Goal: Task Accomplishment & Management: Complete application form

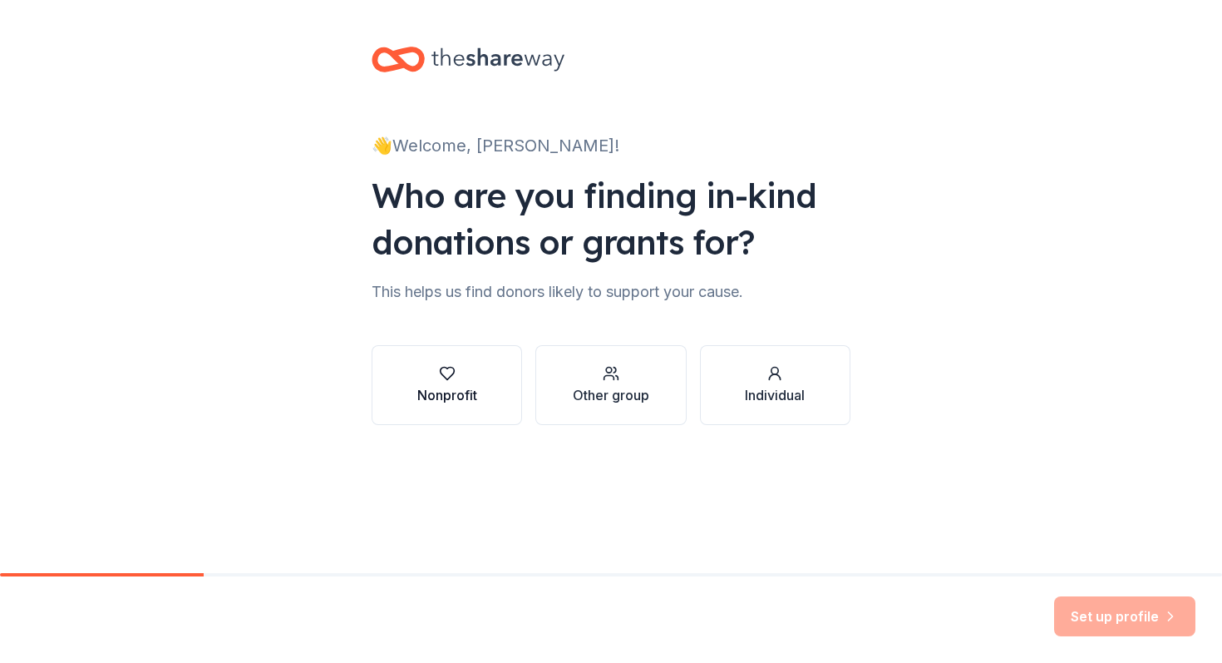
click at [451, 393] on div "Nonprofit" at bounding box center [447, 395] width 60 height 20
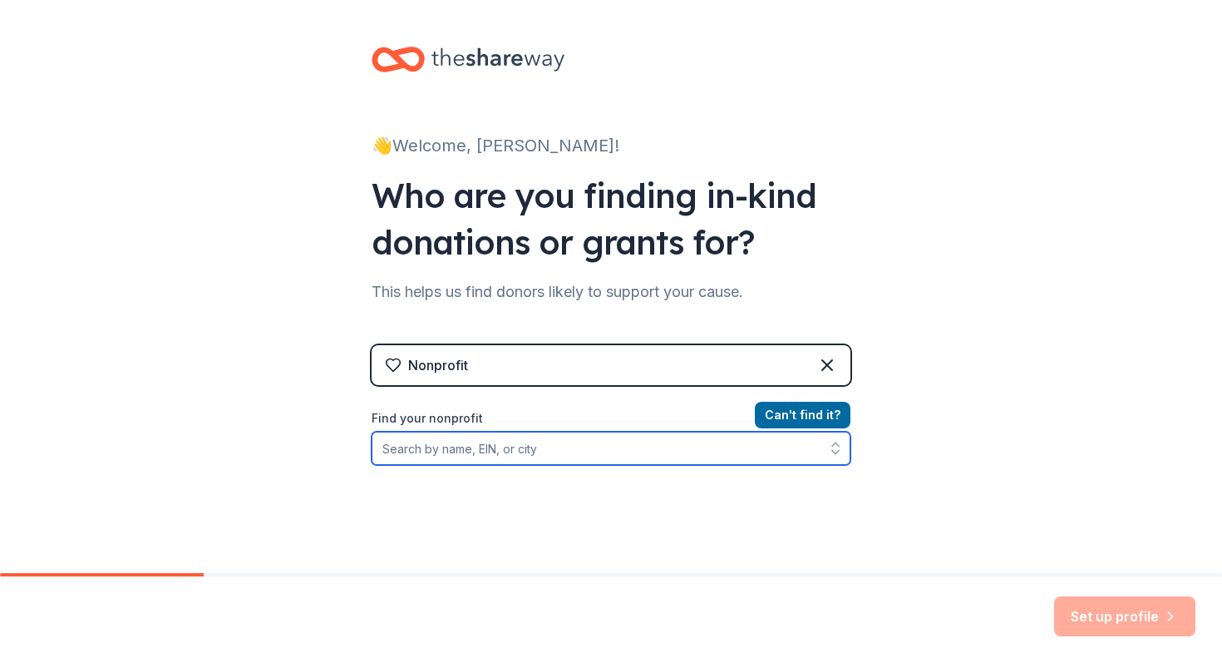
click at [667, 448] on input "Find your nonprofit" at bounding box center [611, 448] width 479 height 33
type input "WArrick County CASA"
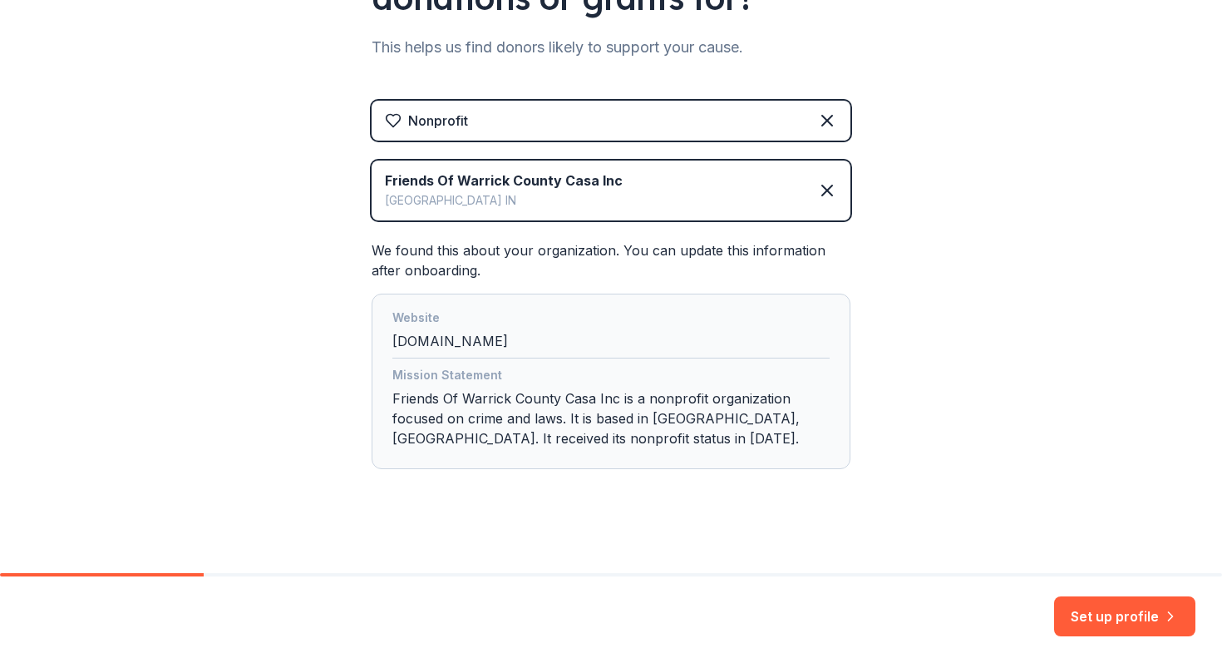
scroll to position [254, 0]
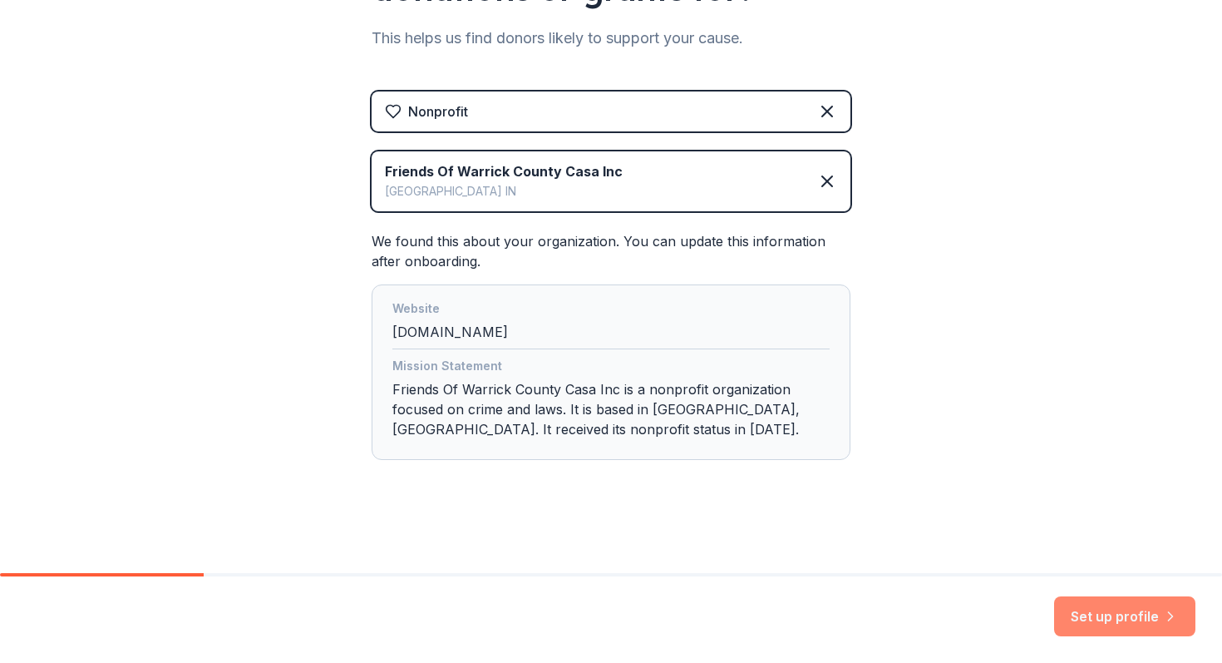
click at [1121, 615] on button "Set up profile" at bounding box center [1124, 616] width 141 height 40
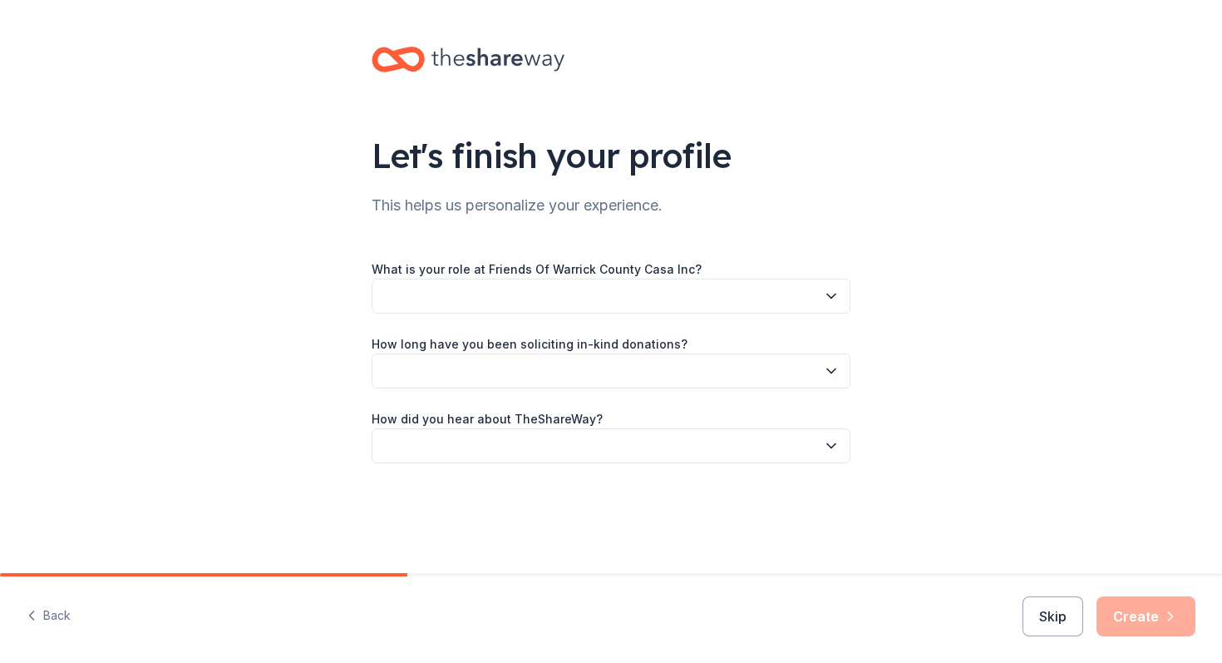
click at [829, 292] on icon "button" at bounding box center [831, 296] width 17 height 17
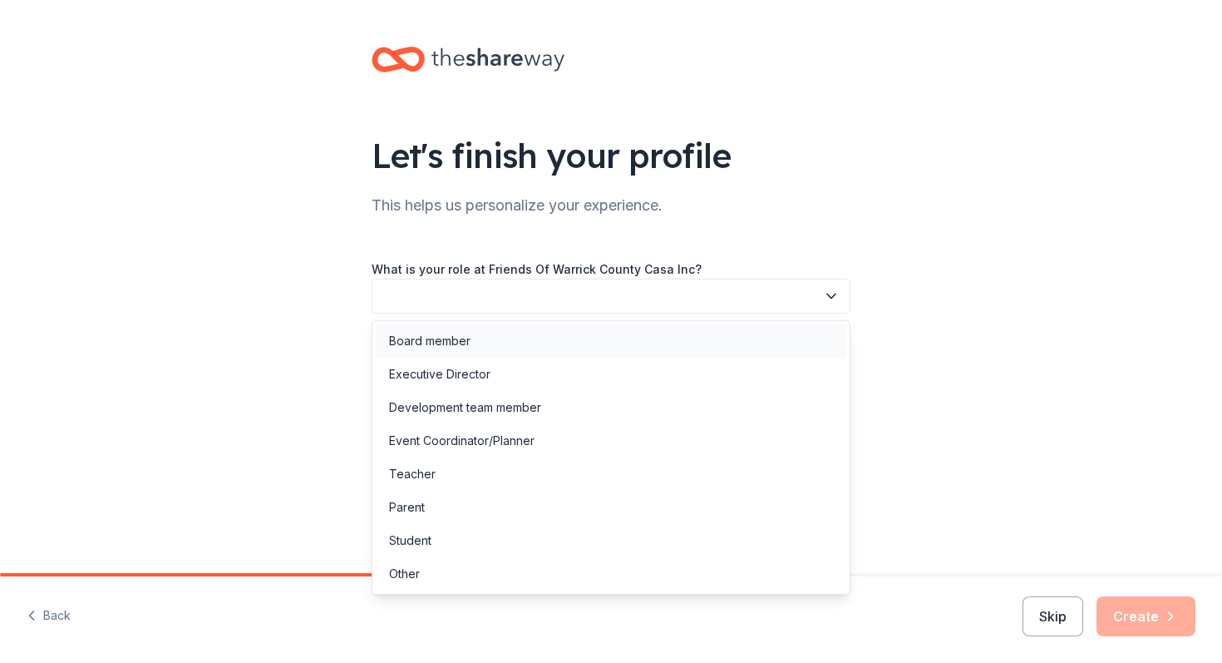
click at [710, 338] on div "Board member" at bounding box center [611, 340] width 471 height 33
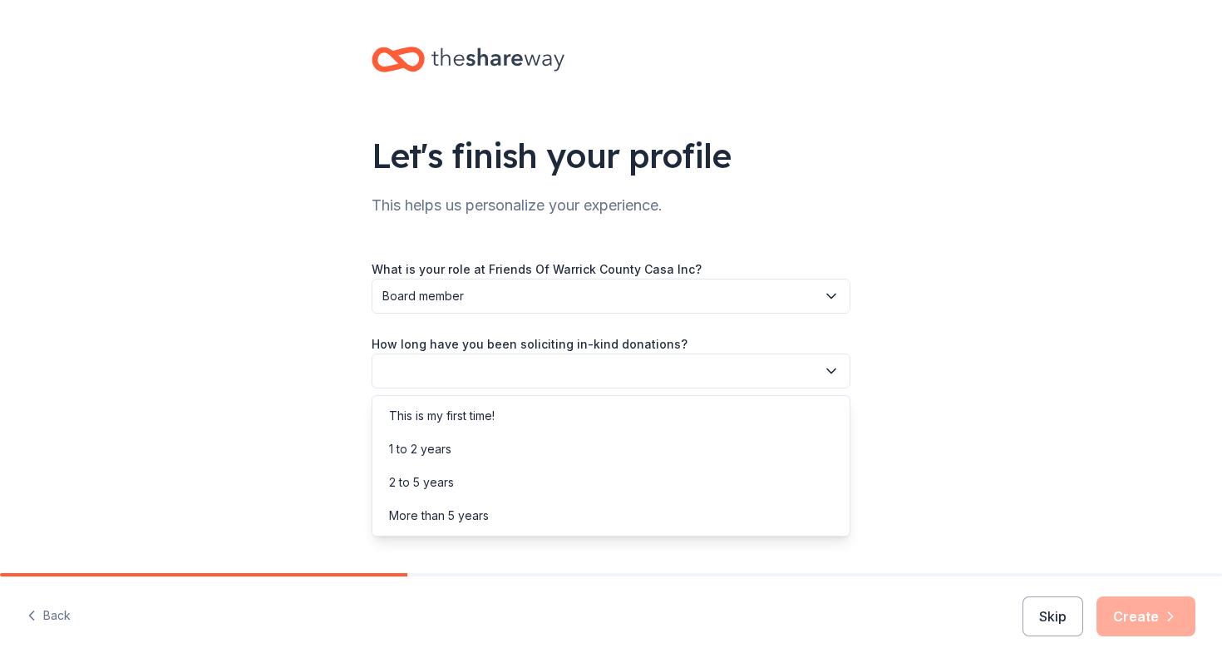
click at [837, 373] on icon "button" at bounding box center [831, 371] width 17 height 17
click at [782, 442] on div "1 to 2 years" at bounding box center [611, 448] width 471 height 33
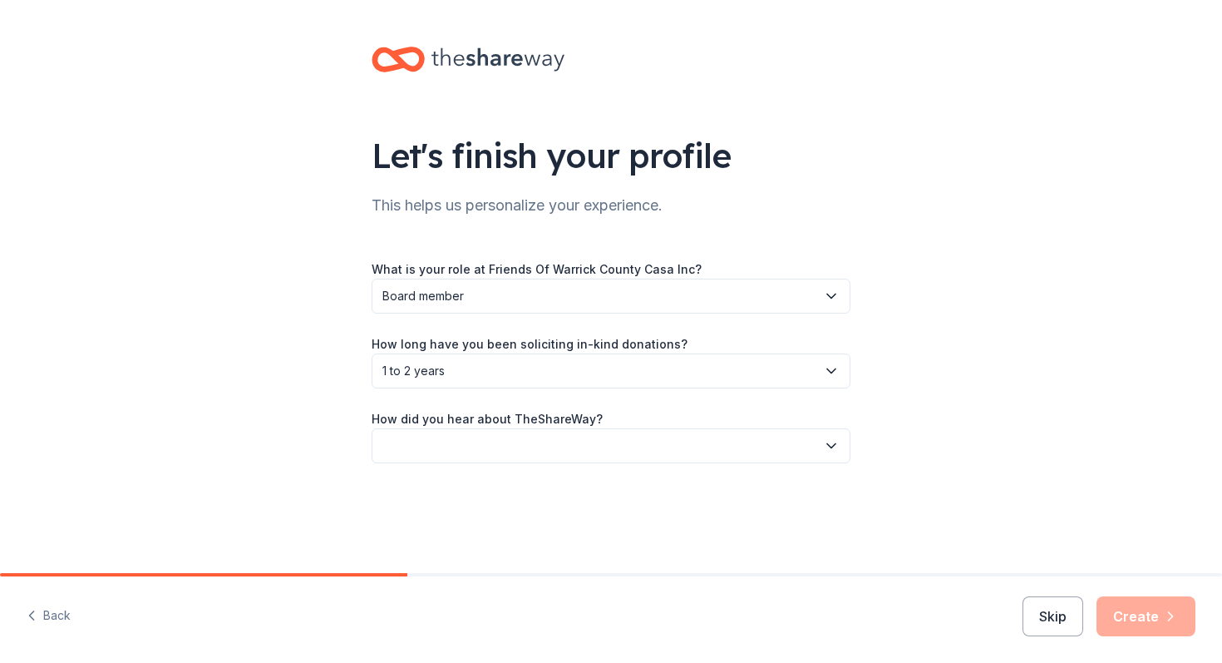
click at [835, 444] on icon "button" at bounding box center [831, 446] width 8 height 4
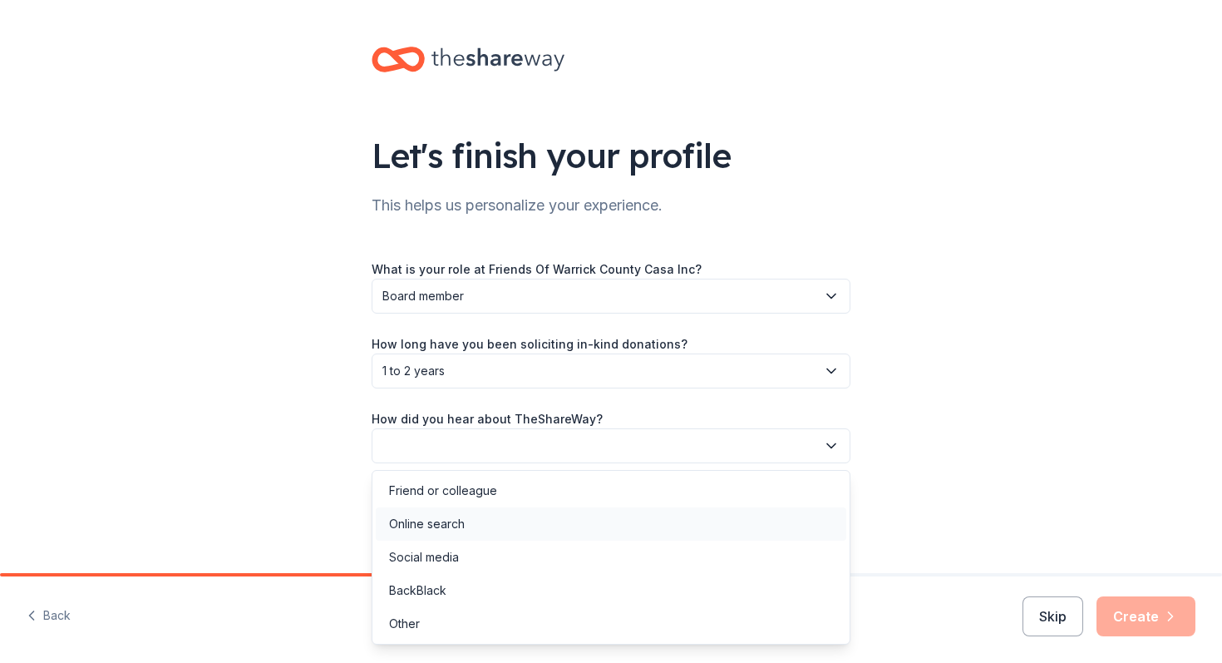
click at [738, 532] on div "Online search" at bounding box center [611, 523] width 471 height 33
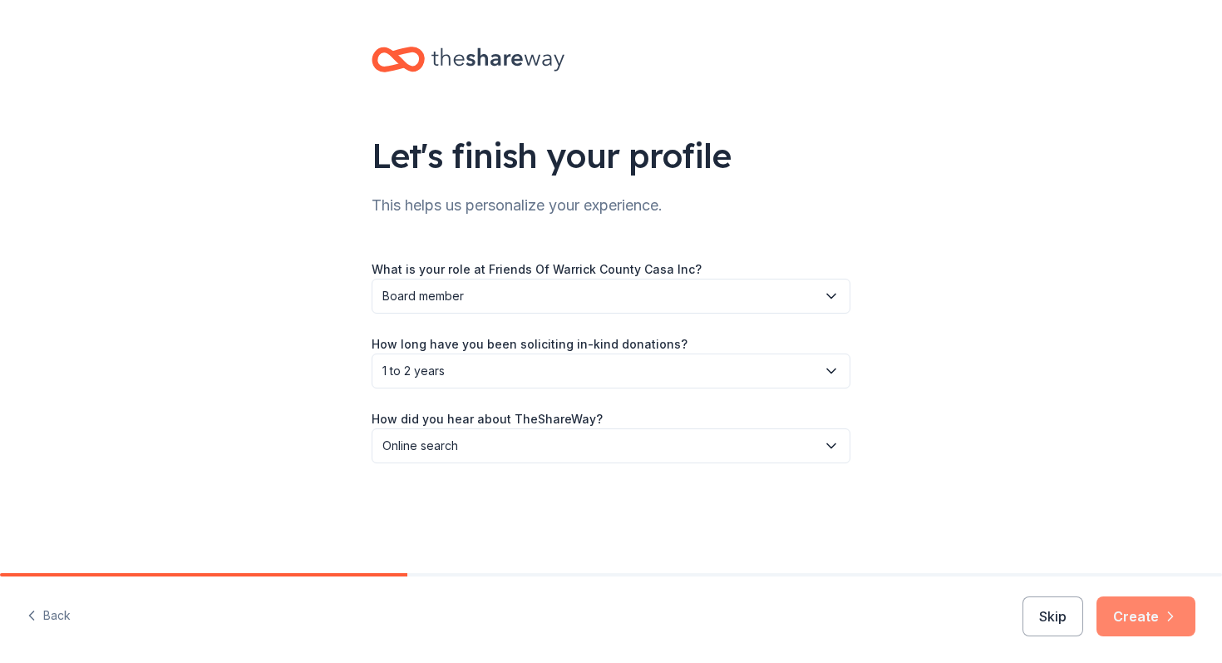
click at [1131, 611] on button "Create" at bounding box center [1146, 616] width 99 height 40
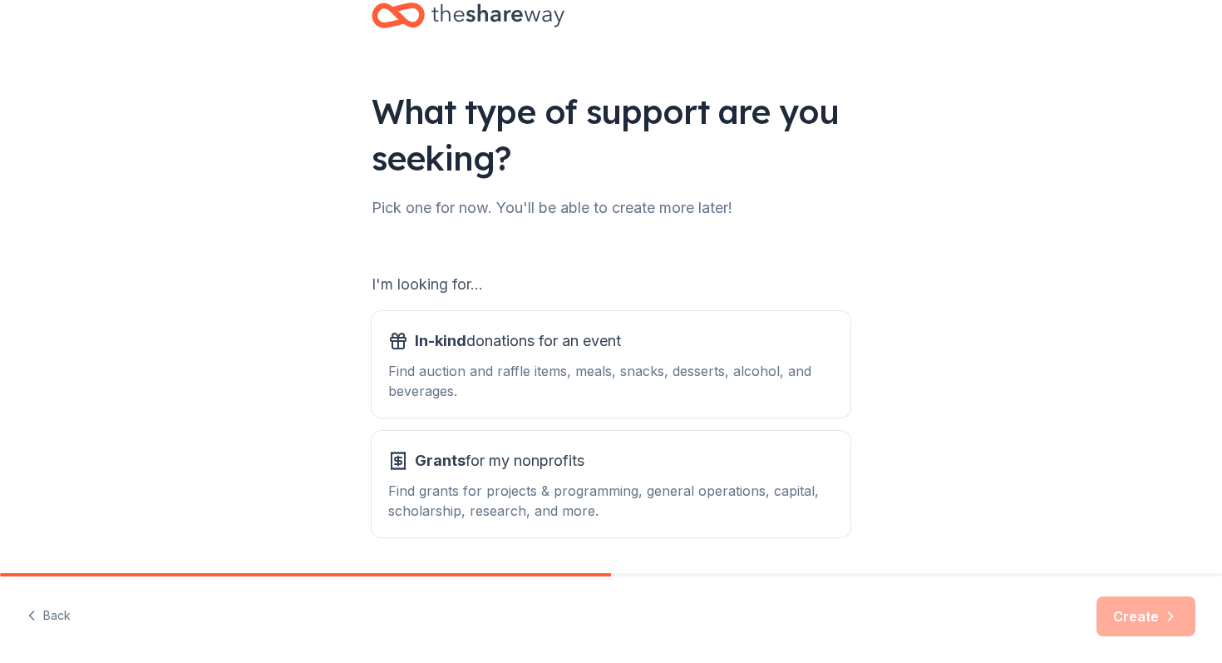
scroll to position [98, 0]
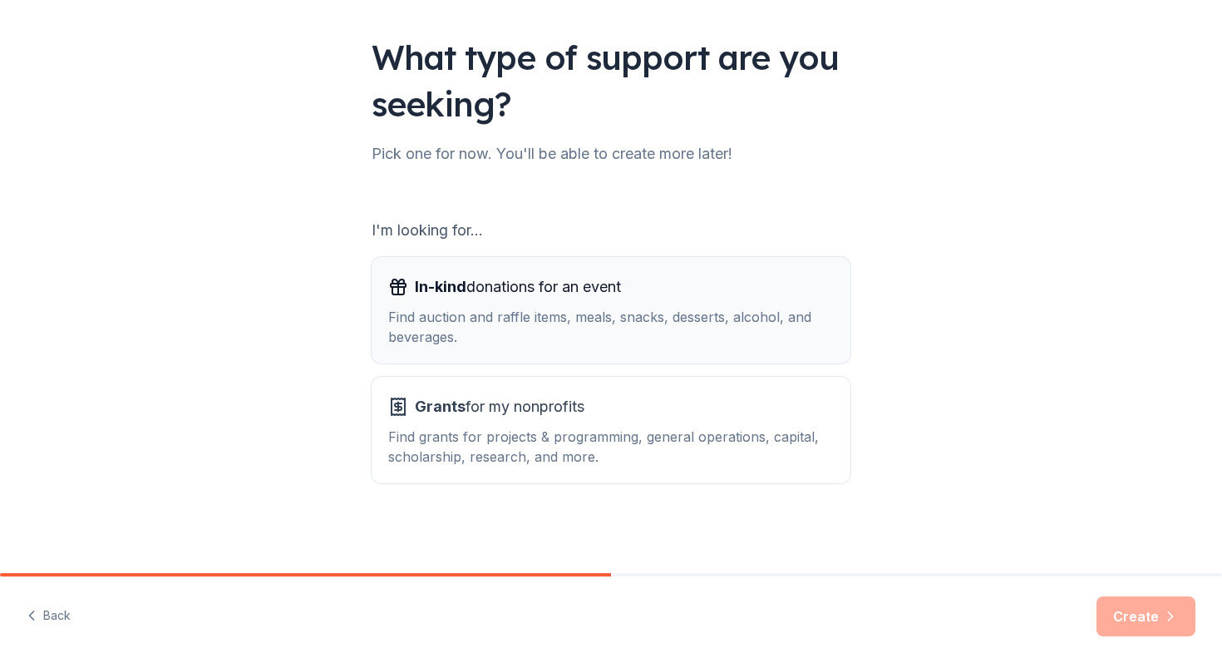
click at [772, 312] on div "Find auction and raffle items, meals, snacks, desserts, alcohol, and beverages." at bounding box center [611, 327] width 446 height 40
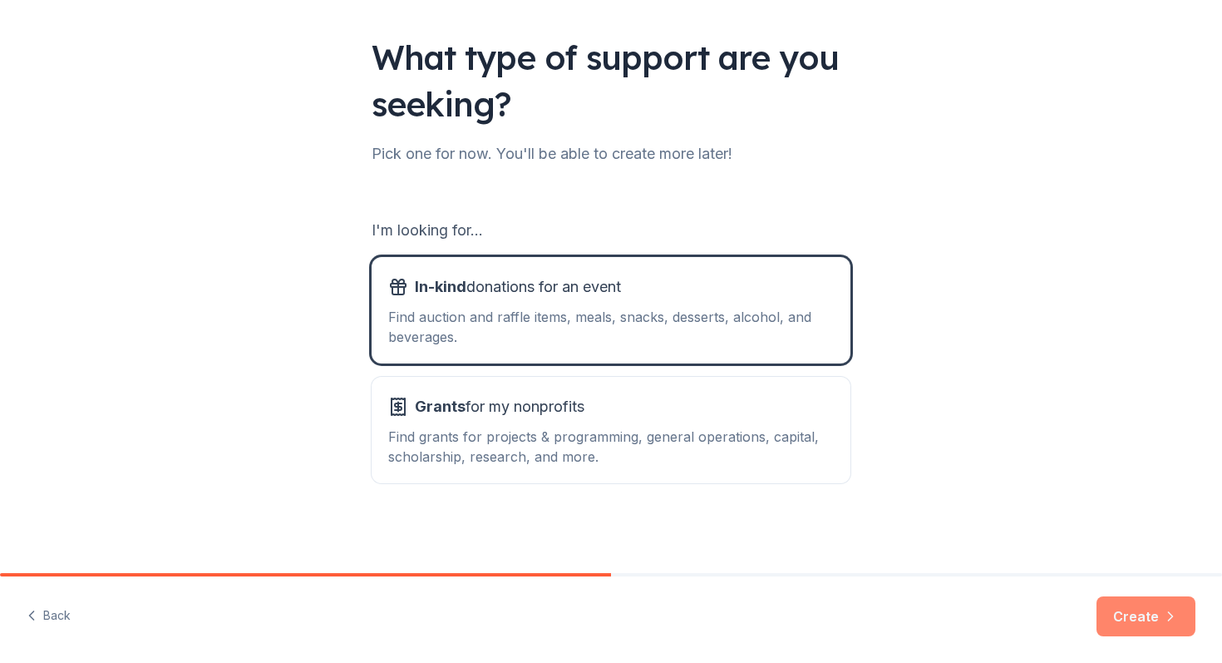
click at [1123, 619] on button "Create" at bounding box center [1146, 616] width 99 height 40
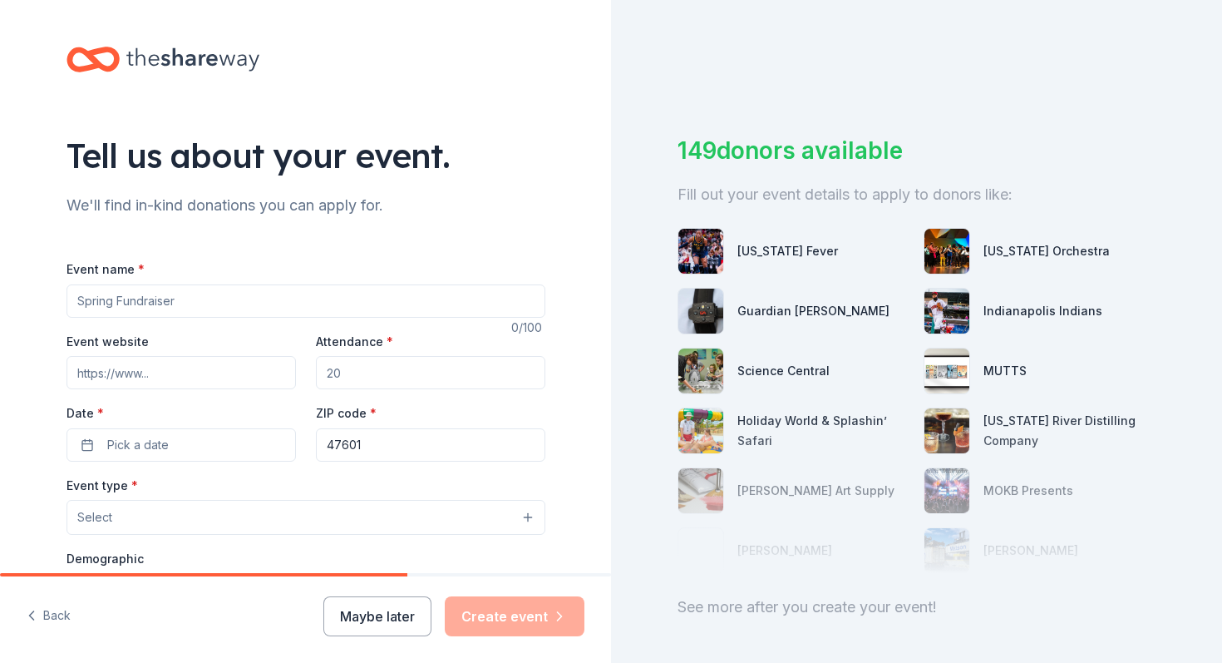
click at [222, 306] on input "Event name *" at bounding box center [306, 300] width 479 height 33
type input "Warrick County CASA Holiday Gala"
click at [229, 370] on input "Event website" at bounding box center [181, 372] width 229 height 33
paste input "[URL][DOMAIN_NAME]"
type input "[URL][DOMAIN_NAME]"
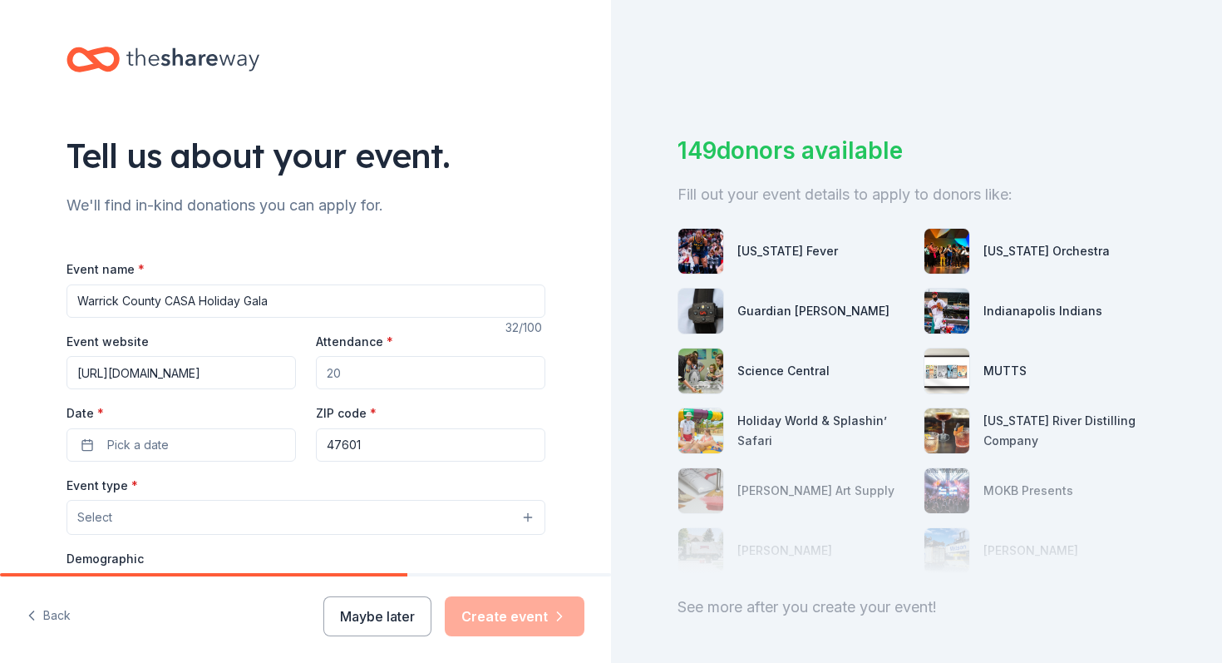
click at [364, 377] on input "Attendance *" at bounding box center [430, 372] width 229 height 33
type input "200"
click at [247, 442] on button "Pick a date" at bounding box center [181, 444] width 229 height 33
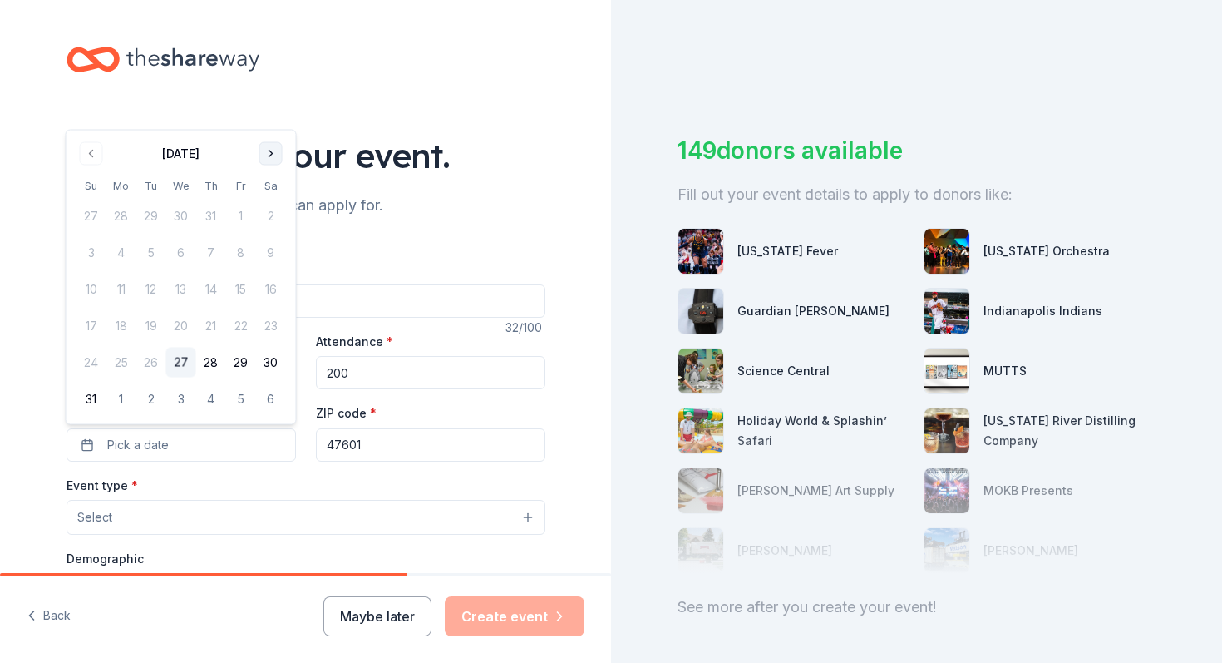
click at [276, 153] on button "Go to next month" at bounding box center [270, 153] width 23 height 23
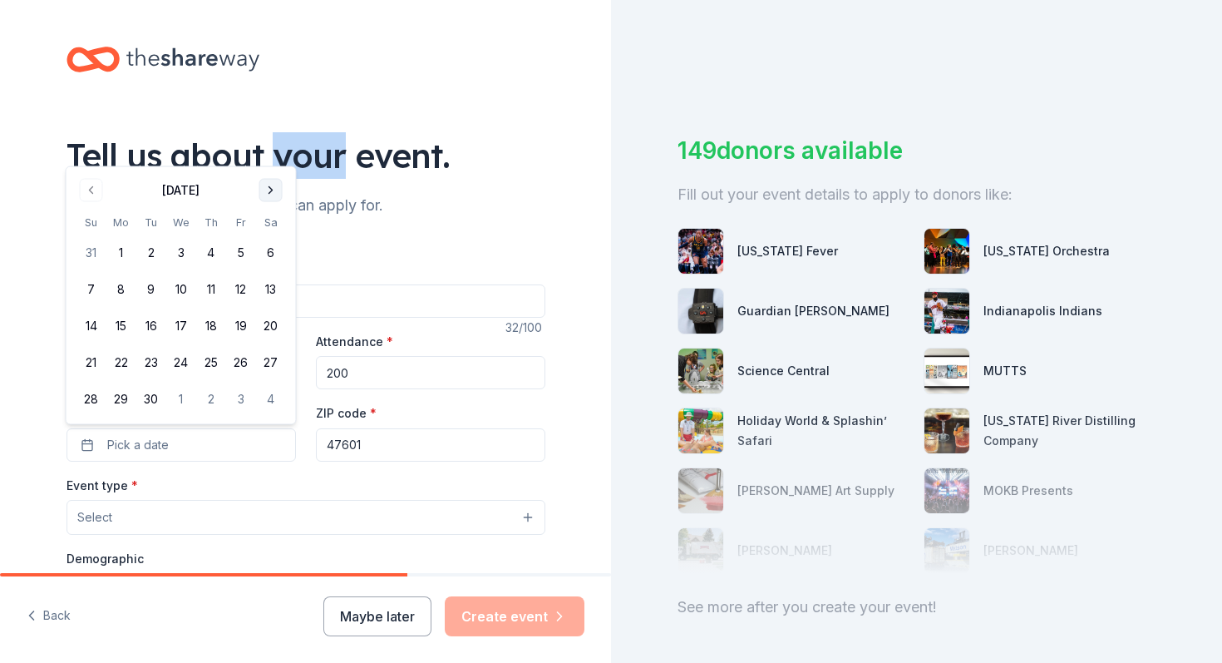
click at [276, 153] on div "Tell us about your event." at bounding box center [306, 155] width 479 height 47
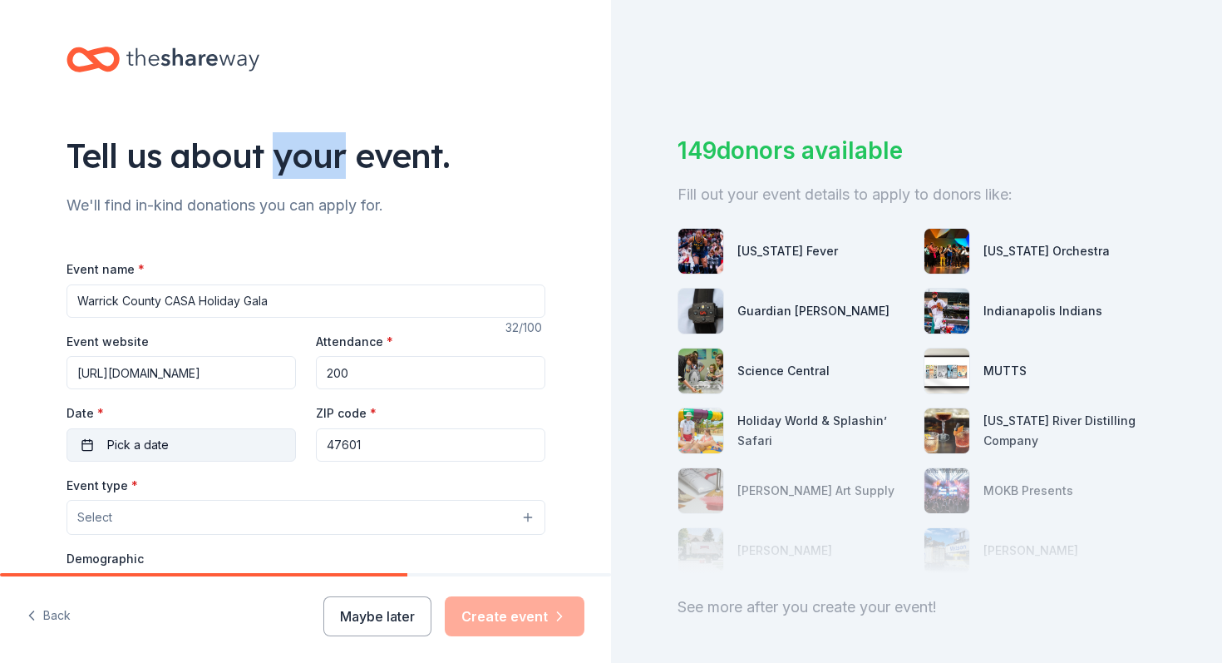
click at [224, 442] on button "Pick a date" at bounding box center [181, 444] width 229 height 33
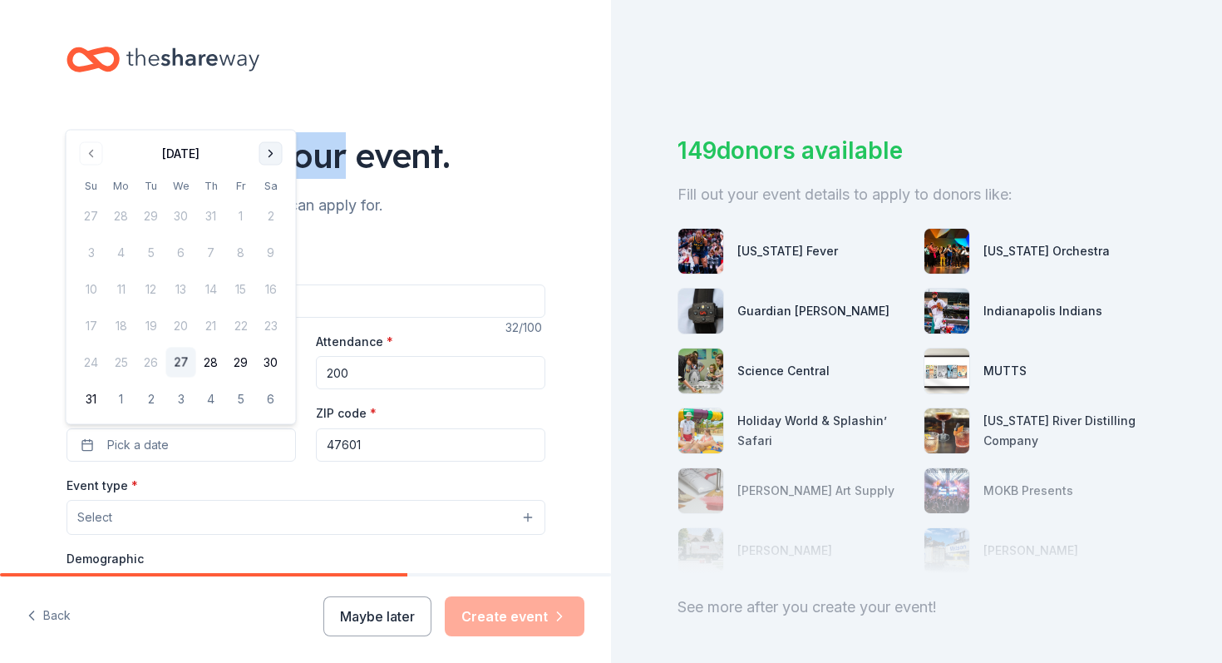
click at [273, 155] on button "Go to next month" at bounding box center [270, 153] width 23 height 23
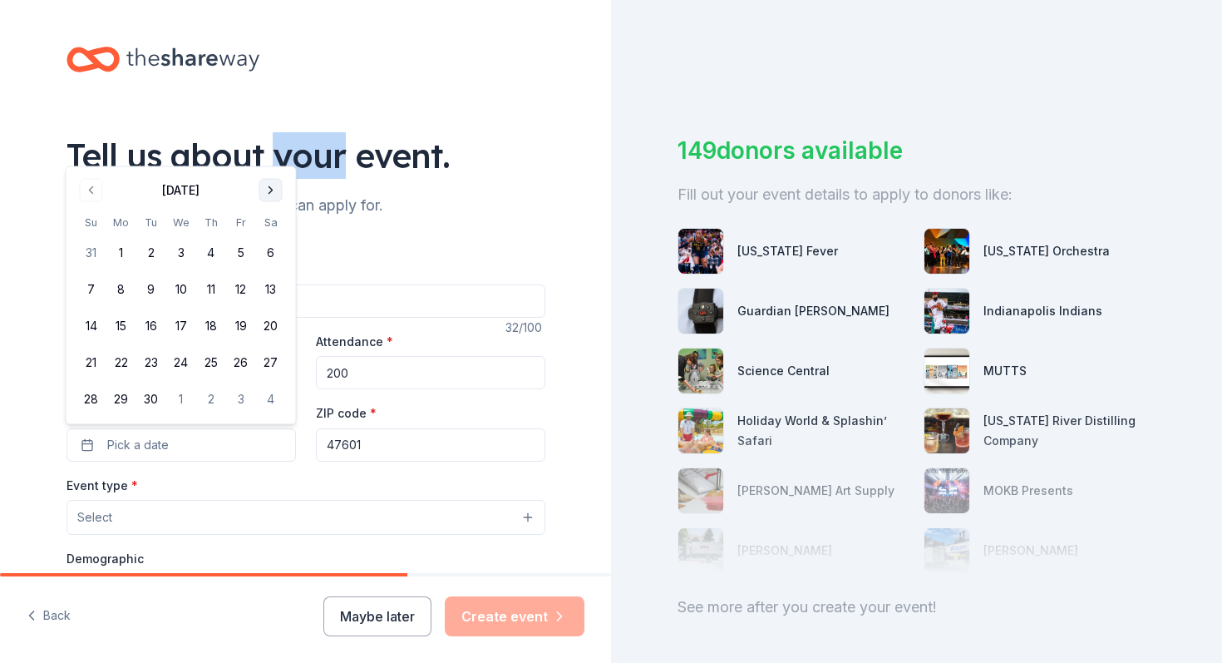
click at [271, 186] on button "Go to next month" at bounding box center [270, 190] width 23 height 23
click at [273, 192] on button "Go to next month" at bounding box center [270, 190] width 23 height 23
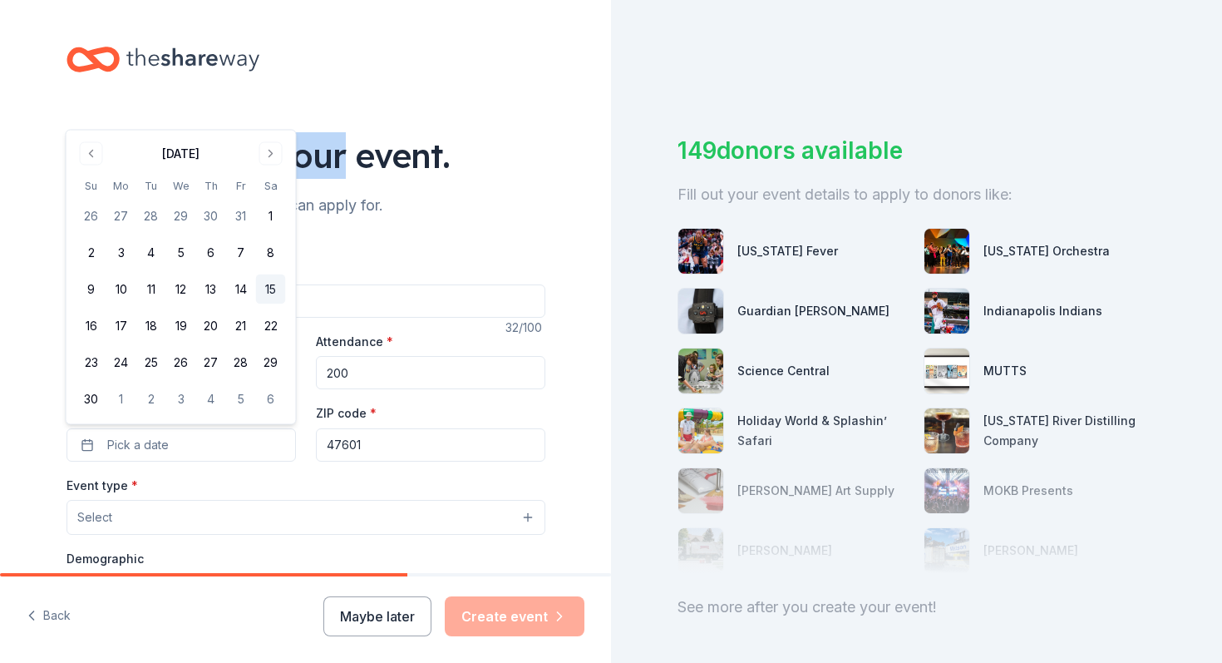
click at [274, 285] on button "15" at bounding box center [271, 289] width 30 height 30
click at [365, 519] on button "Select" at bounding box center [306, 517] width 479 height 35
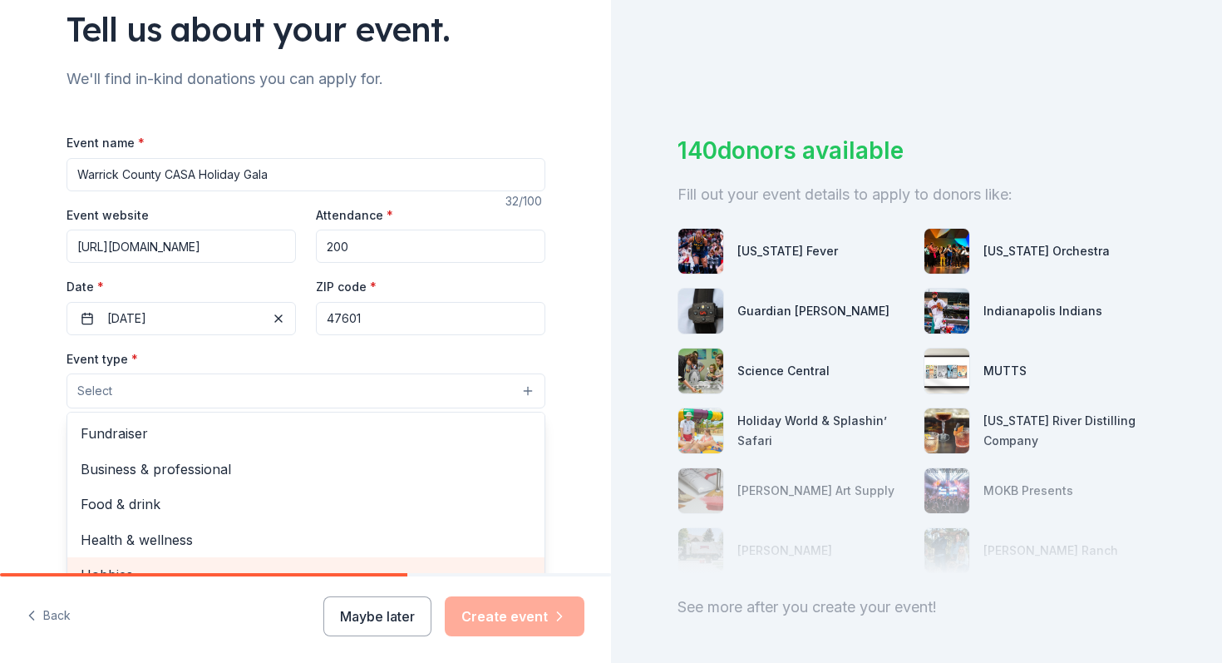
scroll to position [1, 0]
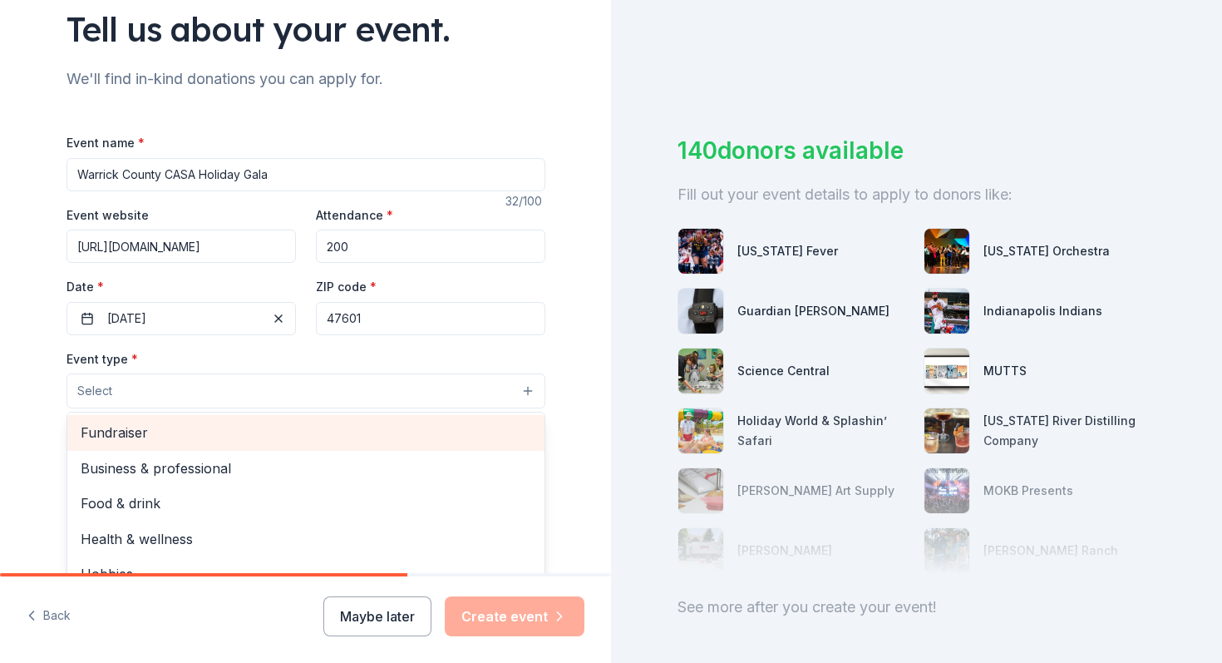
click at [187, 436] on span "Fundraiser" at bounding box center [306, 433] width 451 height 22
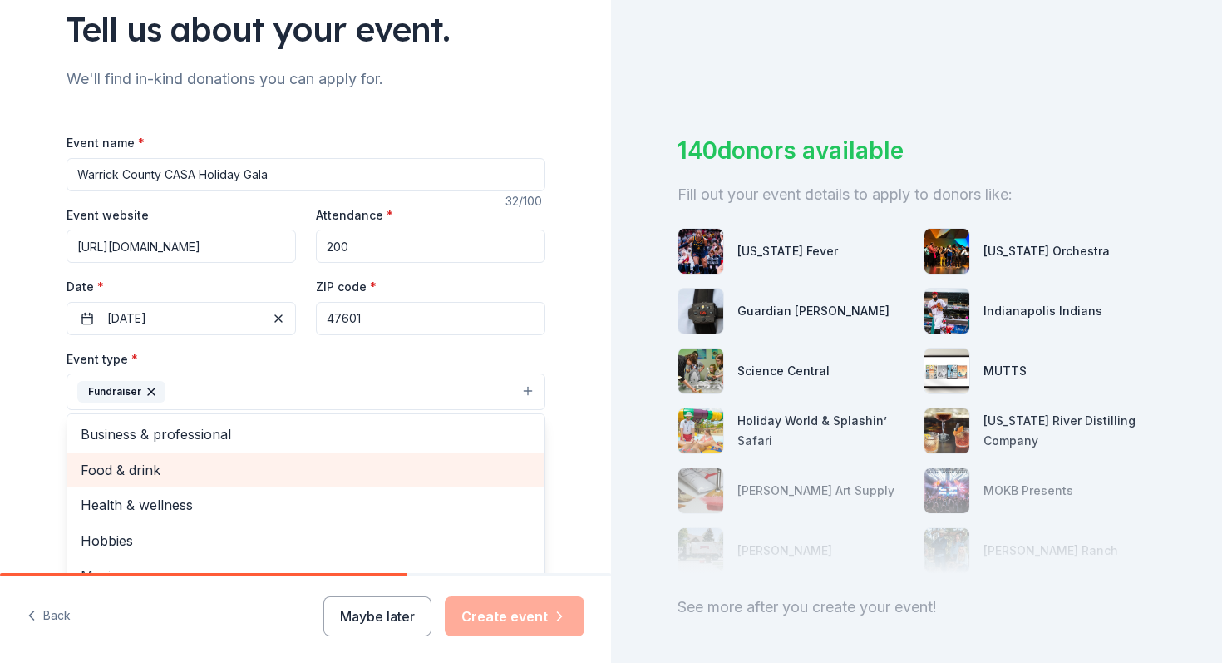
click at [195, 470] on span "Food & drink" at bounding box center [306, 470] width 451 height 22
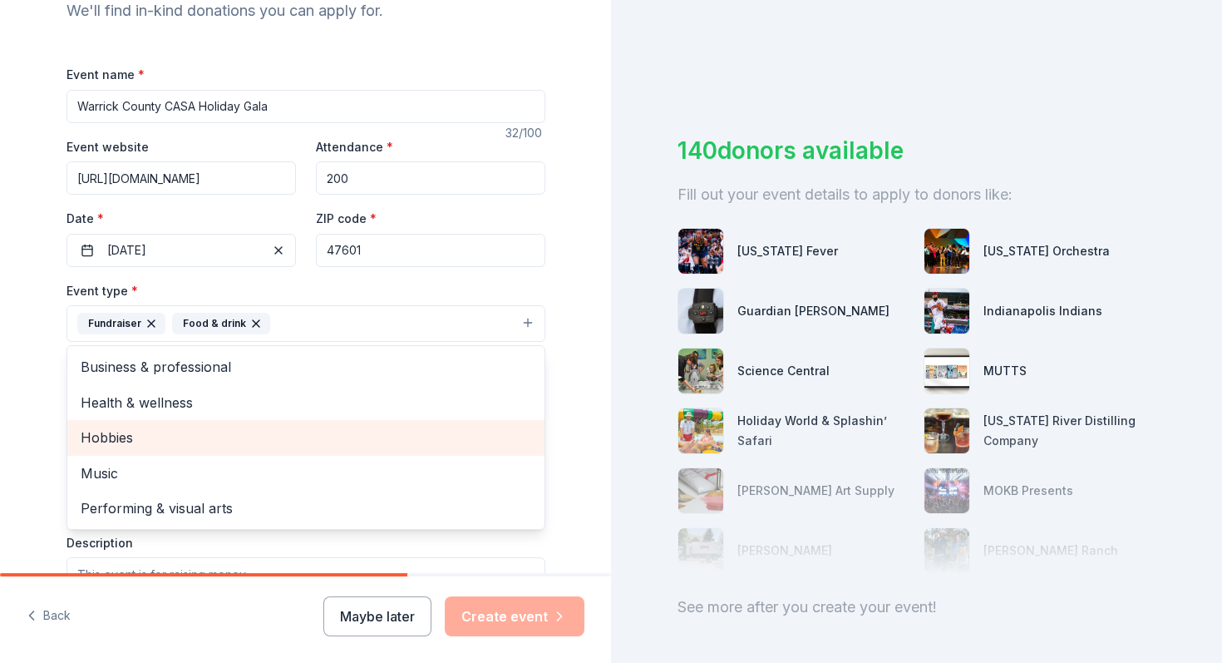
scroll to position [199, 0]
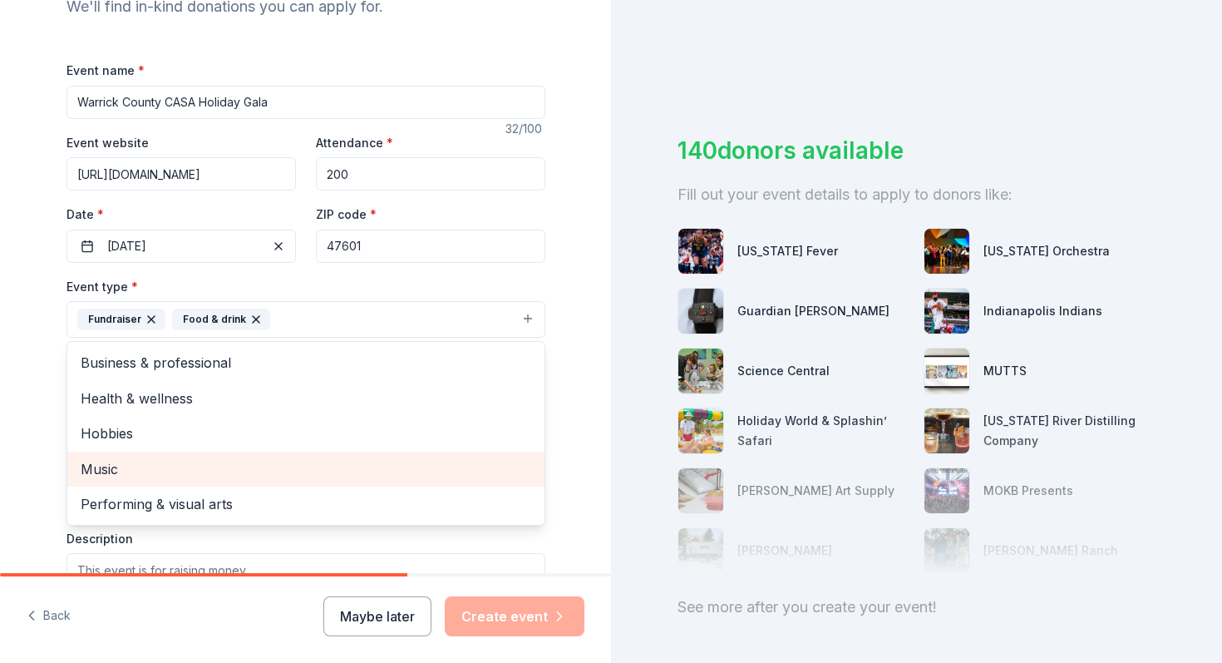
click at [113, 463] on span "Music" at bounding box center [306, 469] width 451 height 22
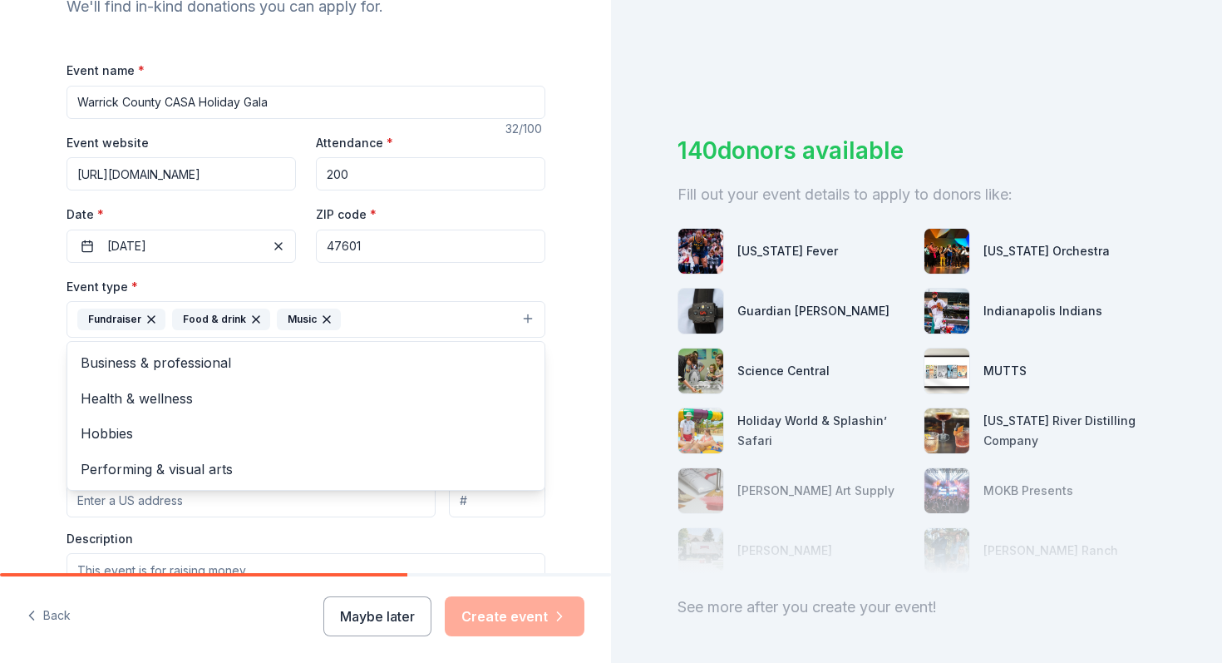
click at [570, 511] on div "Tell us about your event. We'll find in-kind donations you can apply for. Event…" at bounding box center [306, 355] width 532 height 1108
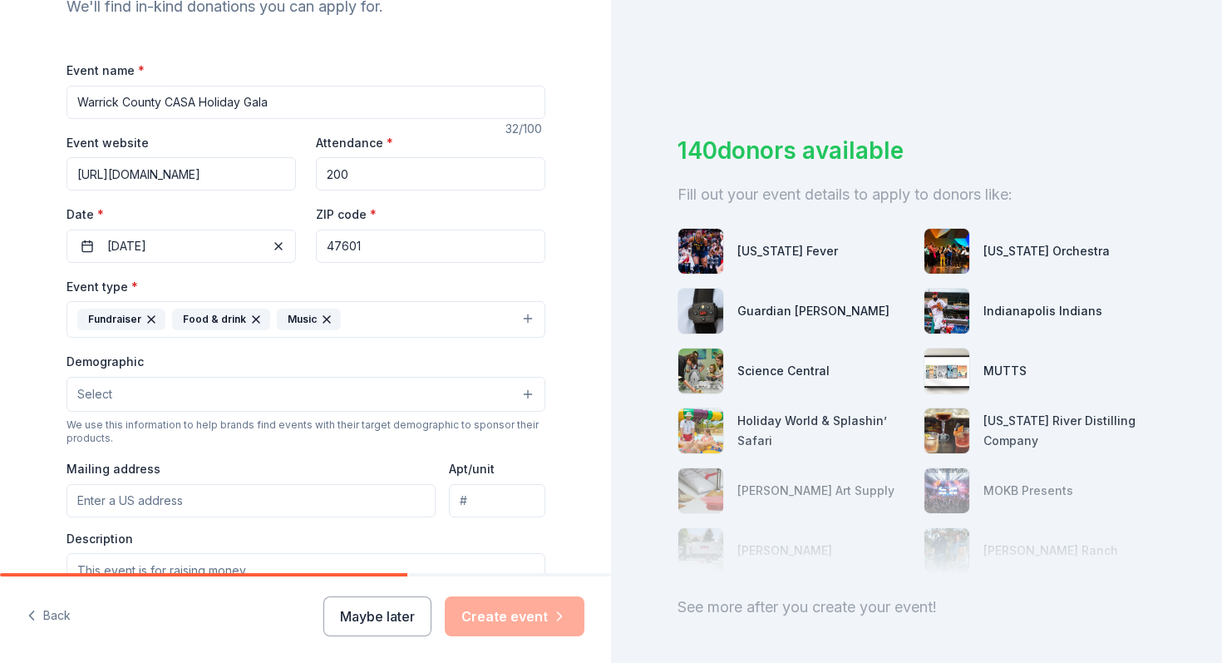
click at [521, 397] on button "Select" at bounding box center [306, 394] width 479 height 35
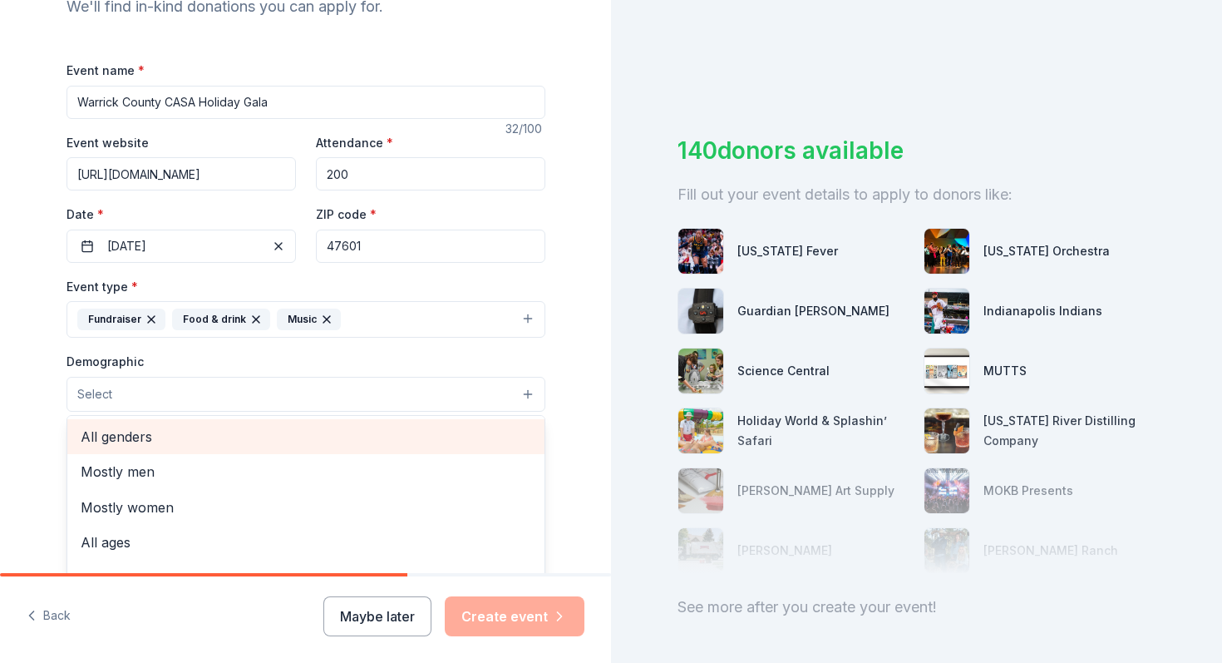
click at [466, 441] on span "All genders" at bounding box center [306, 437] width 451 height 22
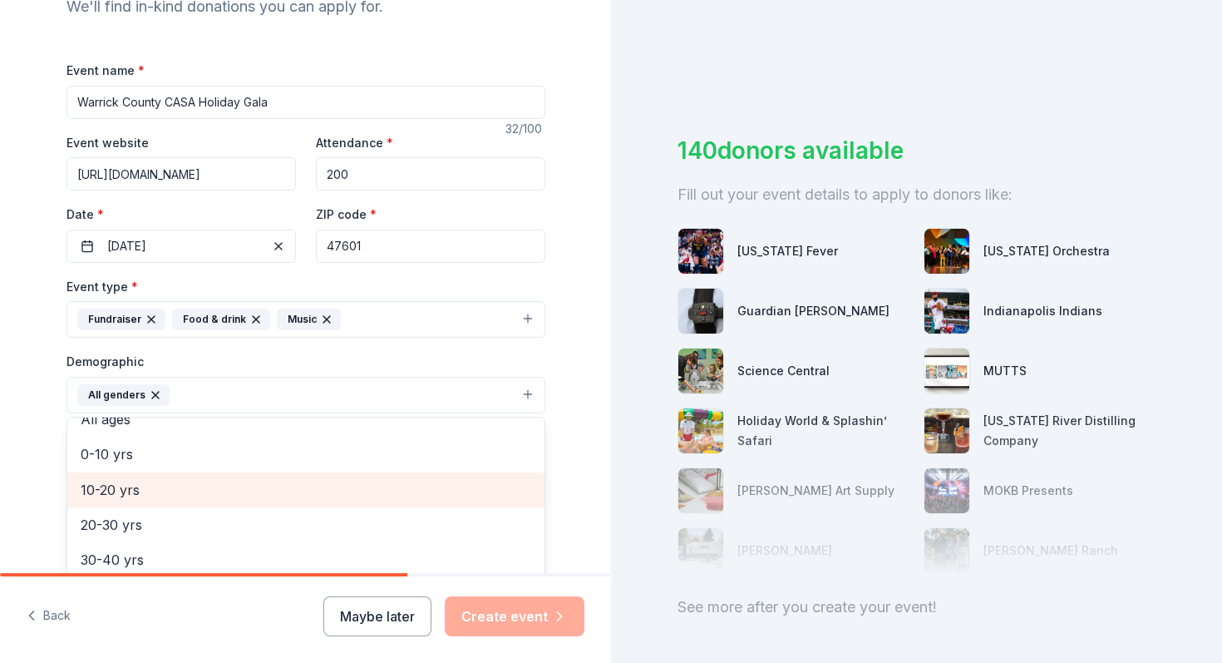
scroll to position [0, 0]
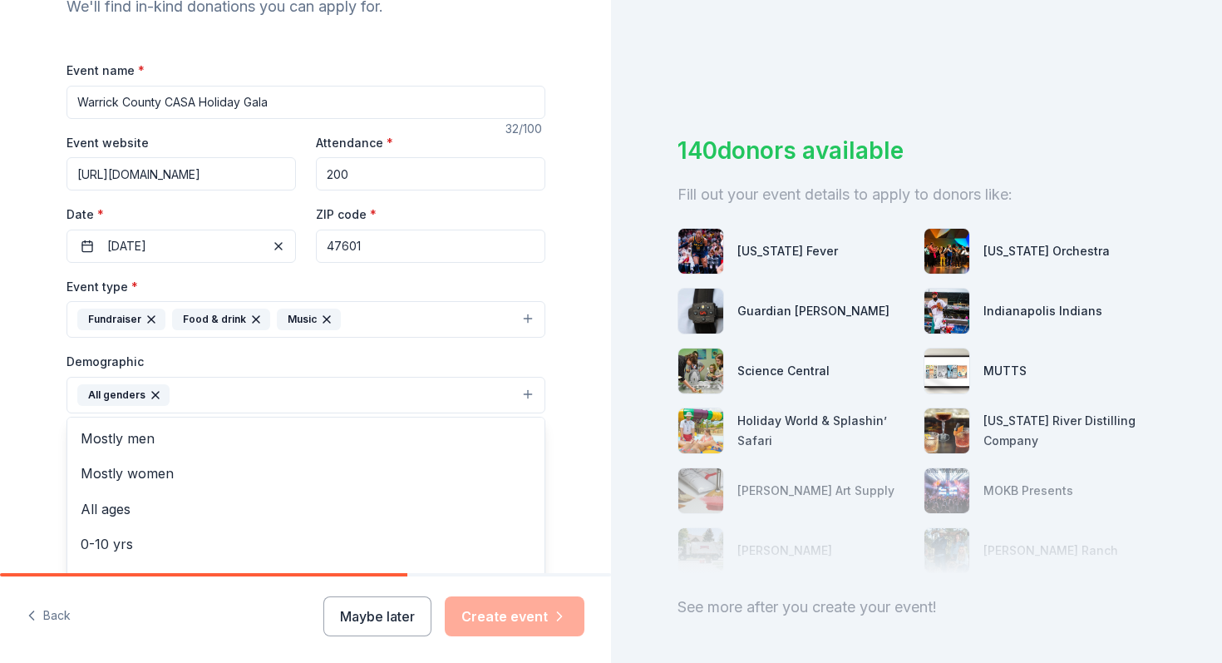
click at [580, 492] on div "Tell us about your event. We'll find in-kind donations you can apply for. Event…" at bounding box center [305, 356] width 611 height 1110
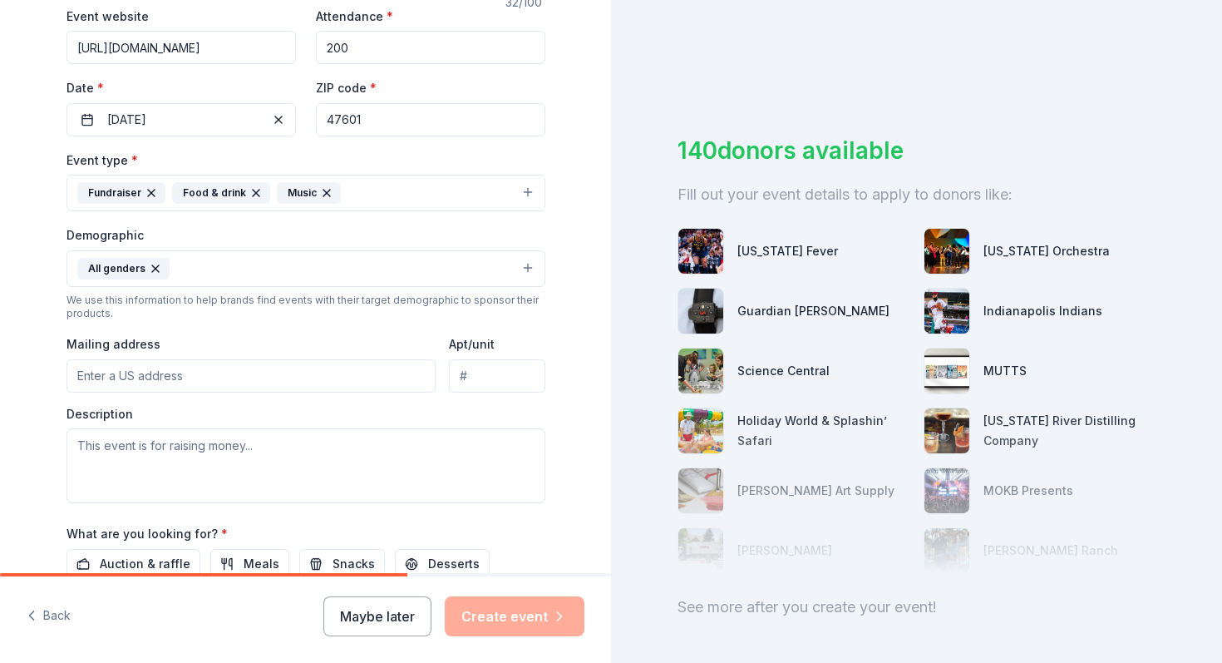
scroll to position [327, 0]
click at [348, 371] on input "Mailing address" at bounding box center [252, 374] width 370 height 33
click at [334, 326] on div "Event type * Fundraiser Food & drink Music Demographic All genders We use this …" at bounding box center [306, 324] width 479 height 353
click at [282, 376] on input "PO Box 403" at bounding box center [252, 374] width 370 height 33
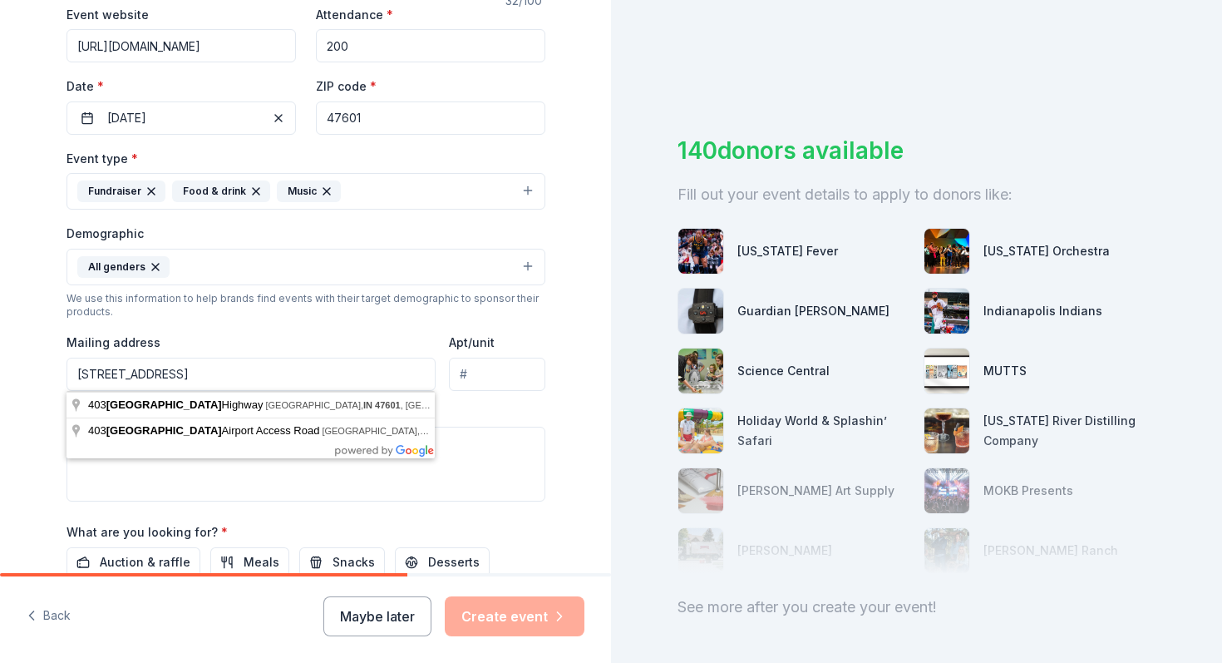
type input "[STREET_ADDRESS]"
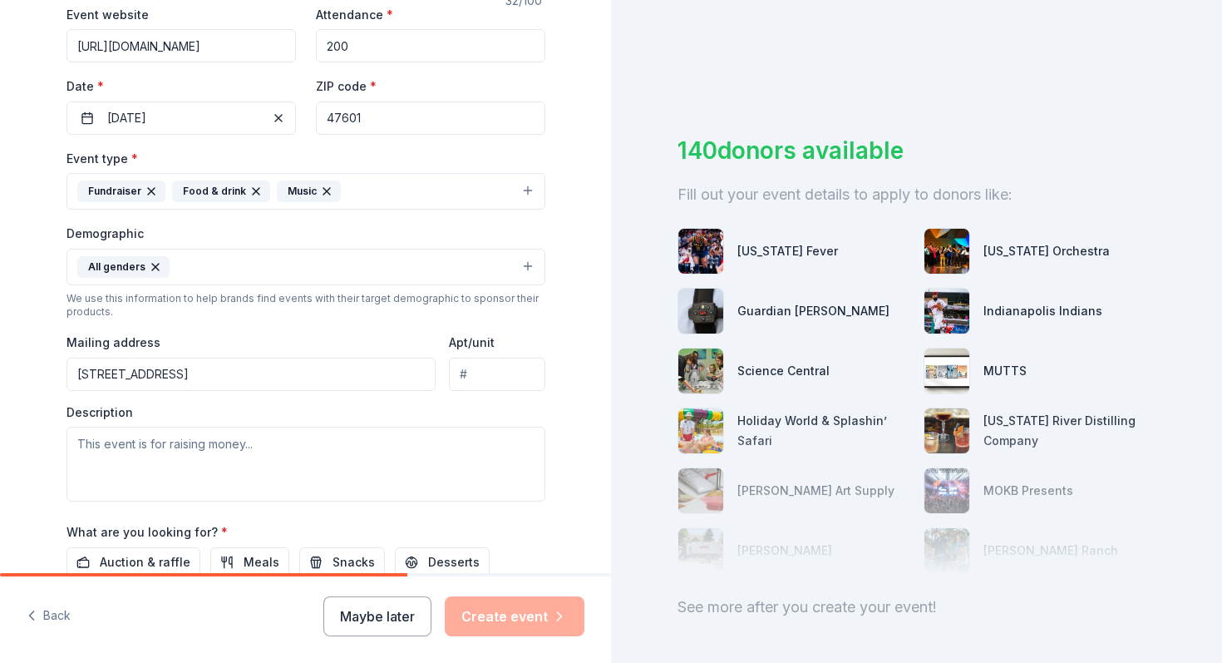
click at [573, 402] on div "Tell us about your event. We'll find in-kind donations you can apply for. Event…" at bounding box center [305, 228] width 611 height 1110
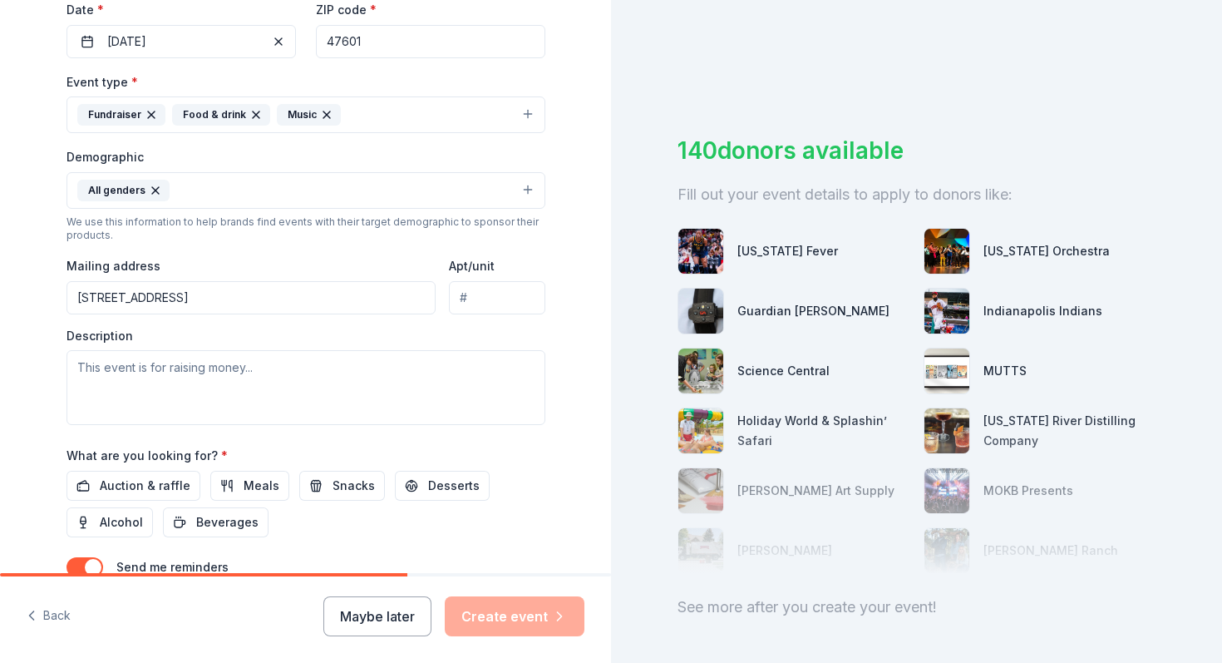
scroll to position [403, 0]
